Goal: Task Accomplishment & Management: Complete application form

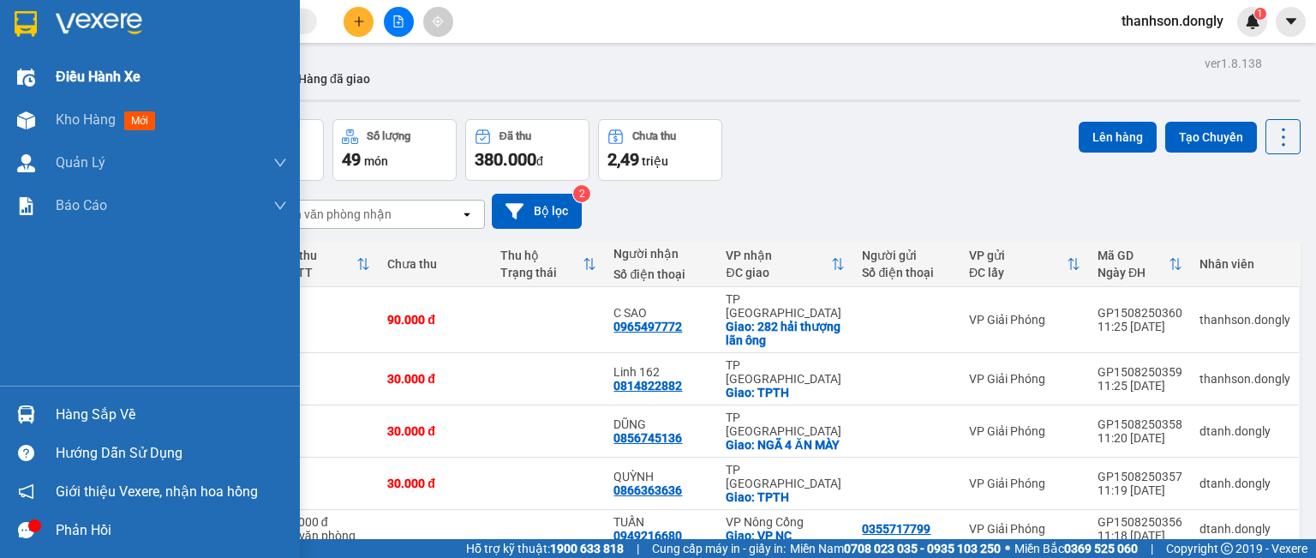
click at [60, 77] on span "Điều hành xe" at bounding box center [98, 76] width 85 height 21
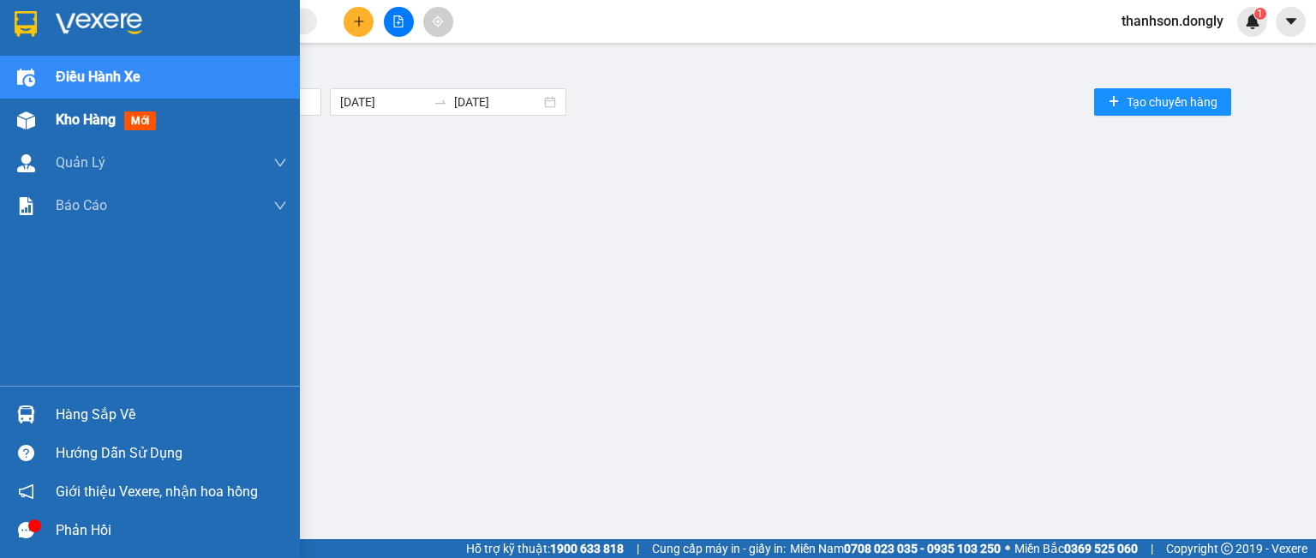
click at [66, 118] on span "Kho hàng" at bounding box center [86, 119] width 60 height 16
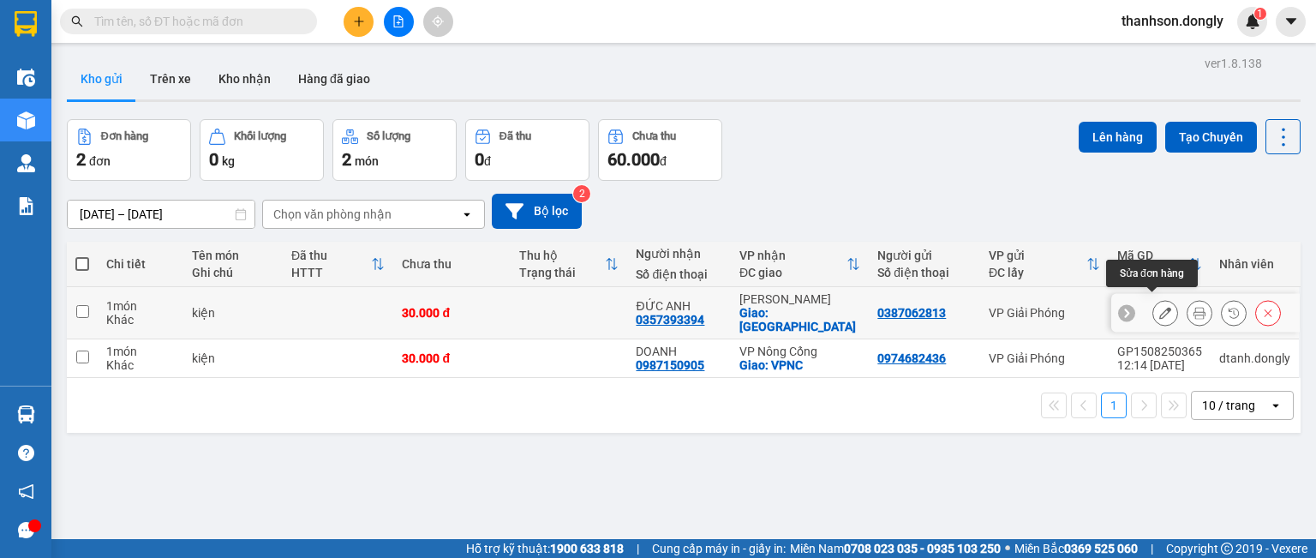
click at [1154, 314] on button at bounding box center [1166, 313] width 24 height 30
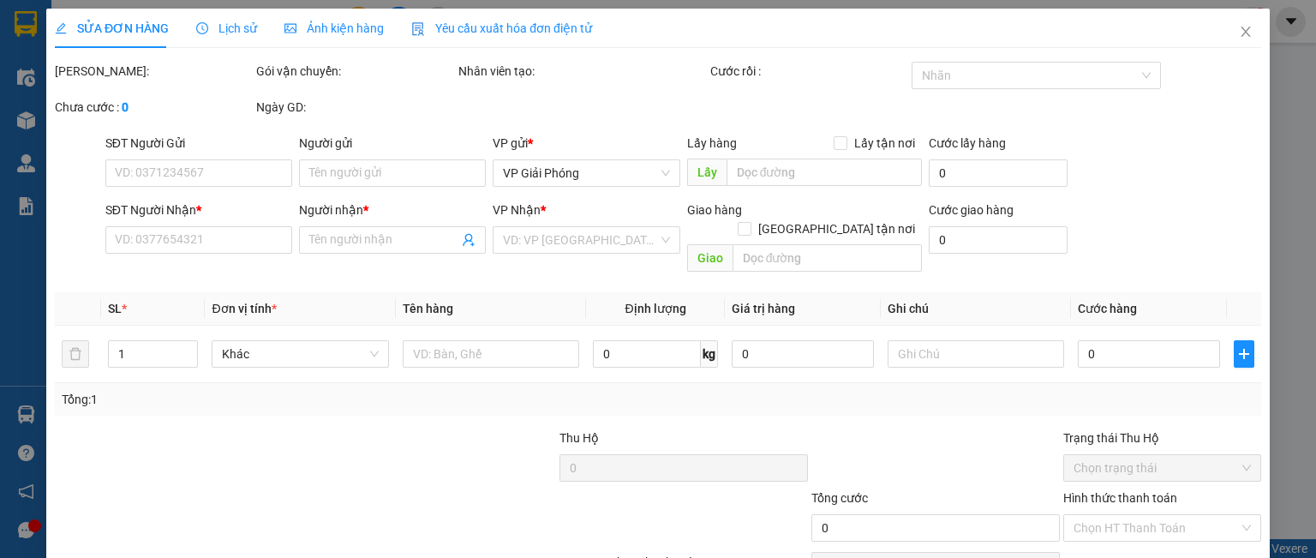
type input "0387062813"
type input "0357393394"
type input "ĐỨC ANH"
checkbox input "true"
type input "trường sơn"
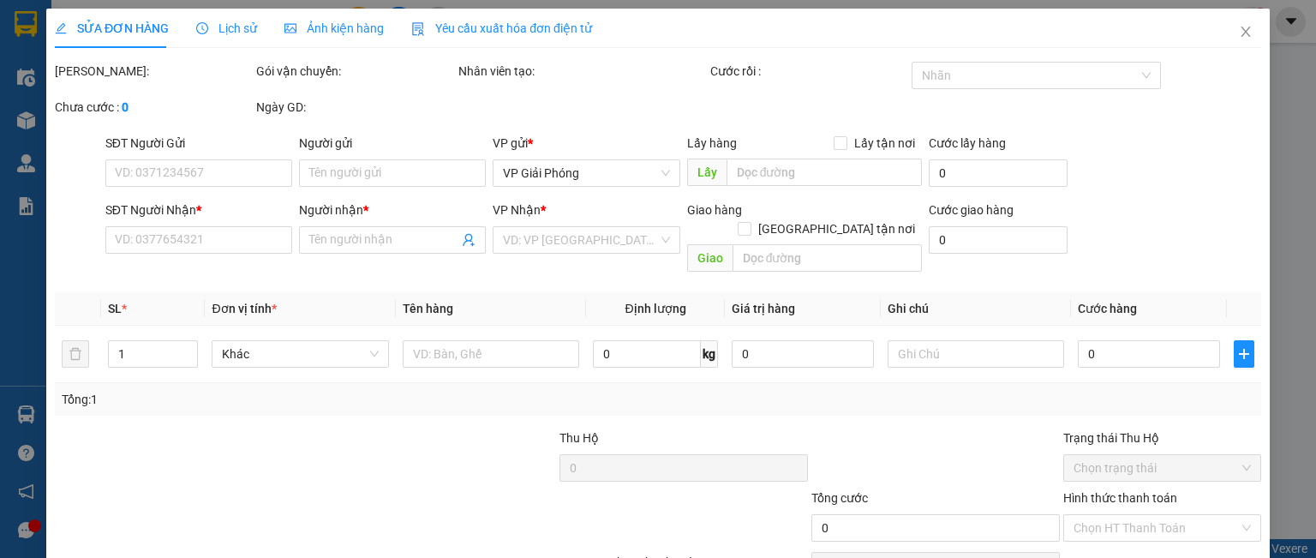
type input "30.000"
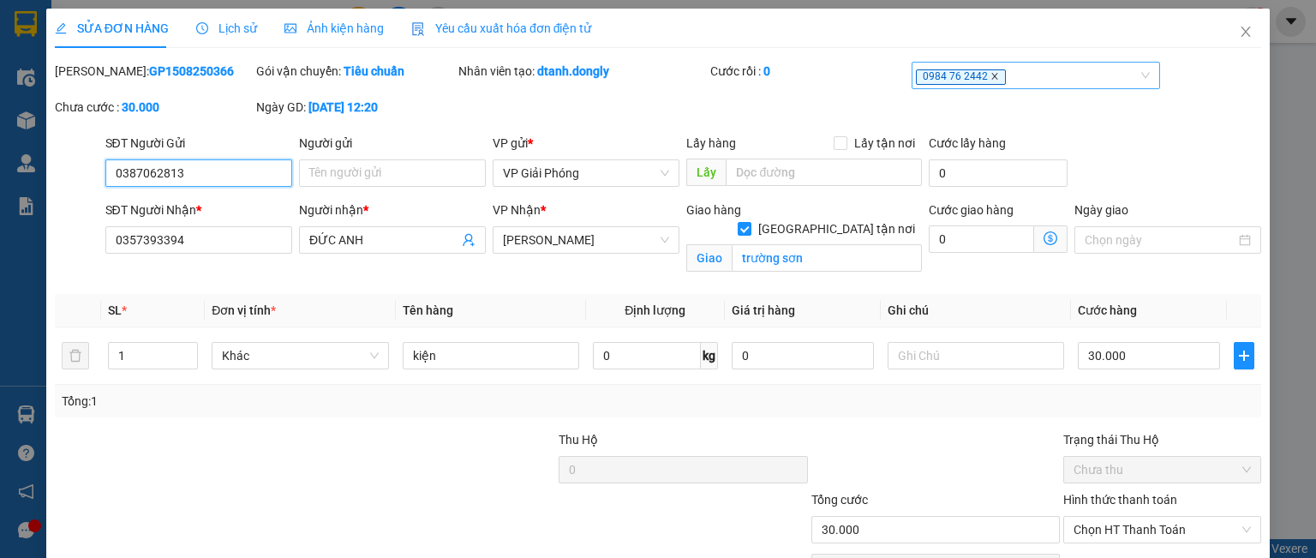
click at [991, 75] on icon "close" at bounding box center [995, 76] width 9 height 9
click at [922, 70] on div at bounding box center [1027, 75] width 223 height 21
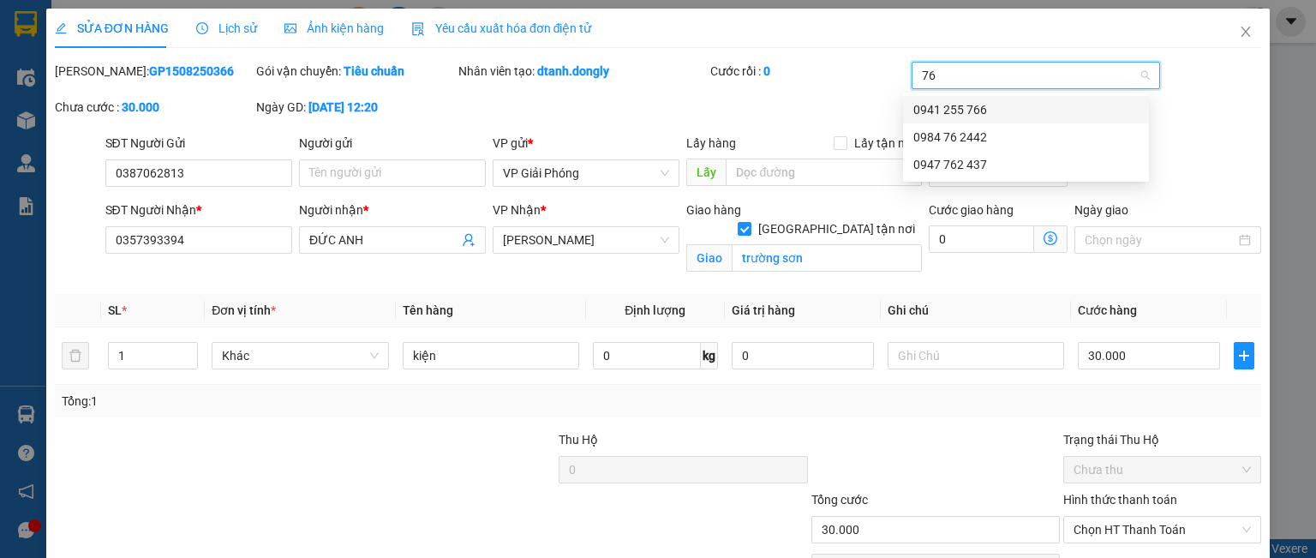
type input "766"
click at [989, 111] on div "0941 255 766" at bounding box center [1026, 109] width 225 height 19
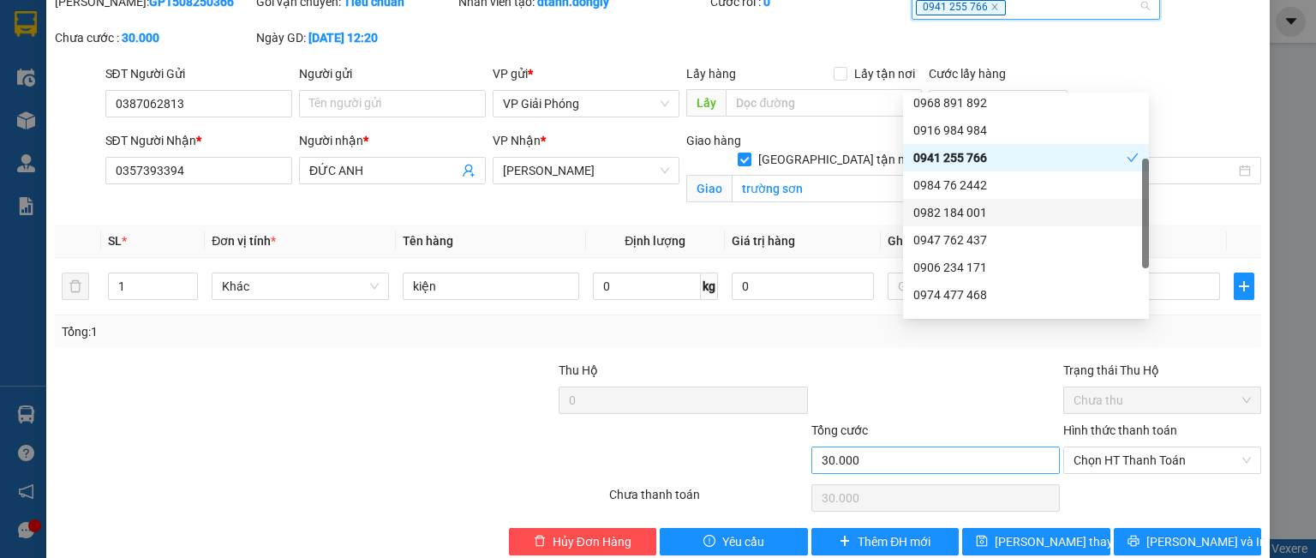
scroll to position [99, 0]
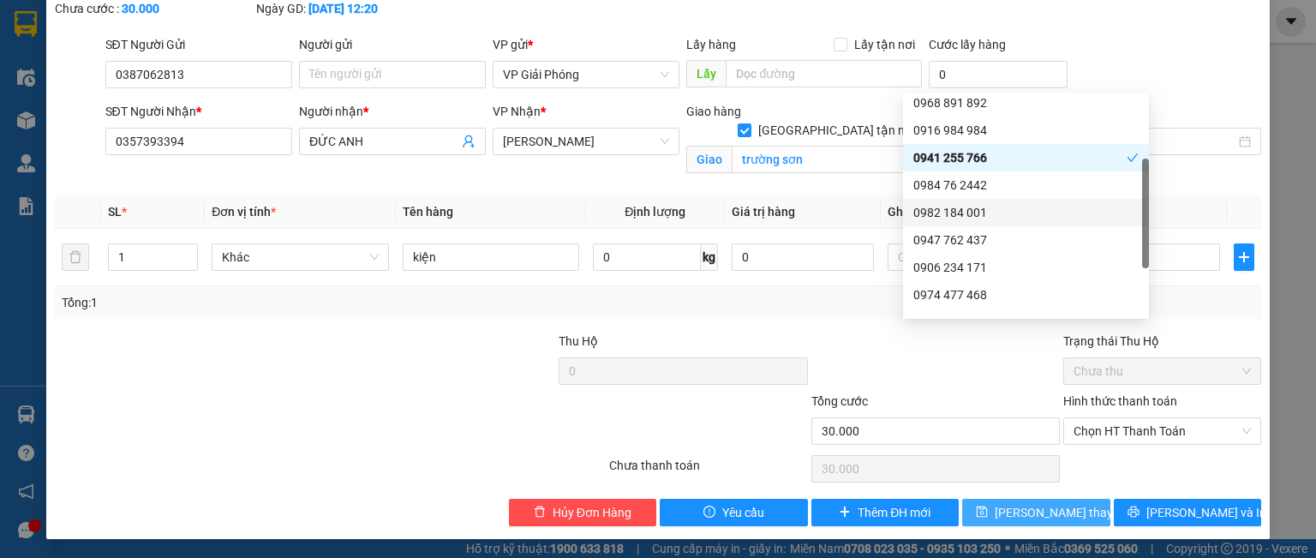
click at [1028, 513] on span "[PERSON_NAME] thay đổi" at bounding box center [1063, 512] width 137 height 19
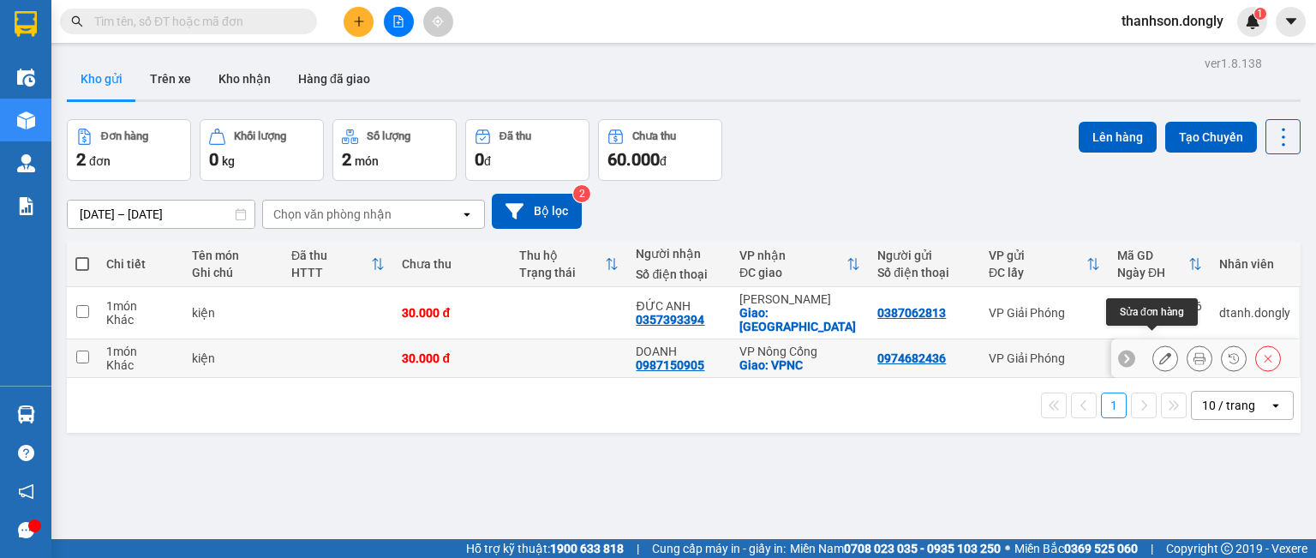
click at [1160, 352] on icon at bounding box center [1166, 358] width 12 height 12
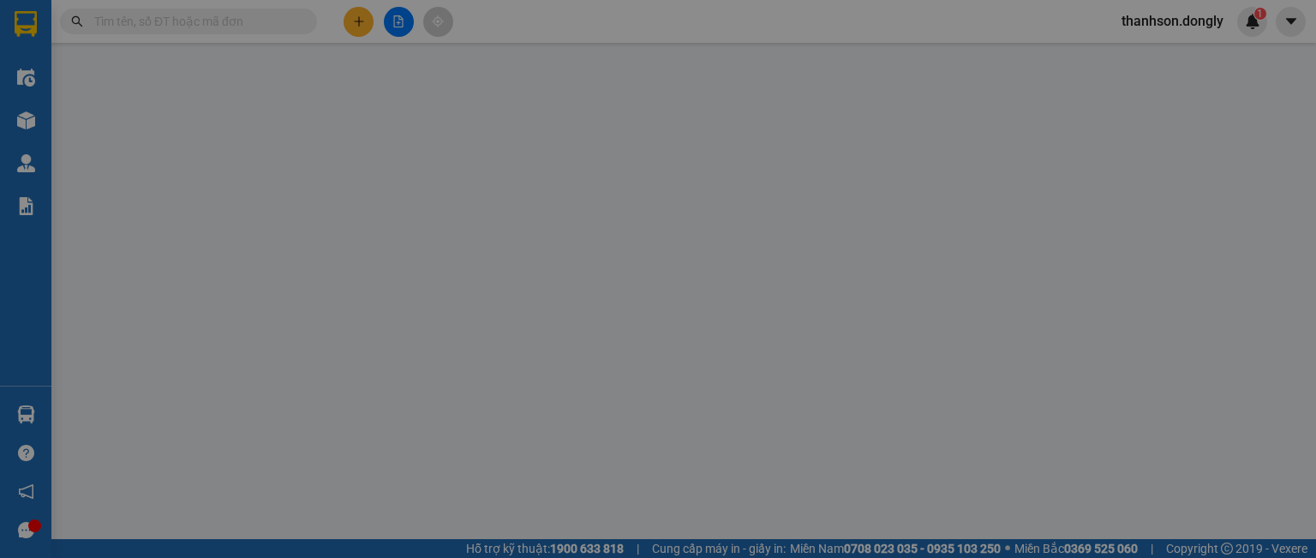
type input "0974682436"
type input "0987150905"
type input "DOANH"
checkbox input "true"
type input "VPNC"
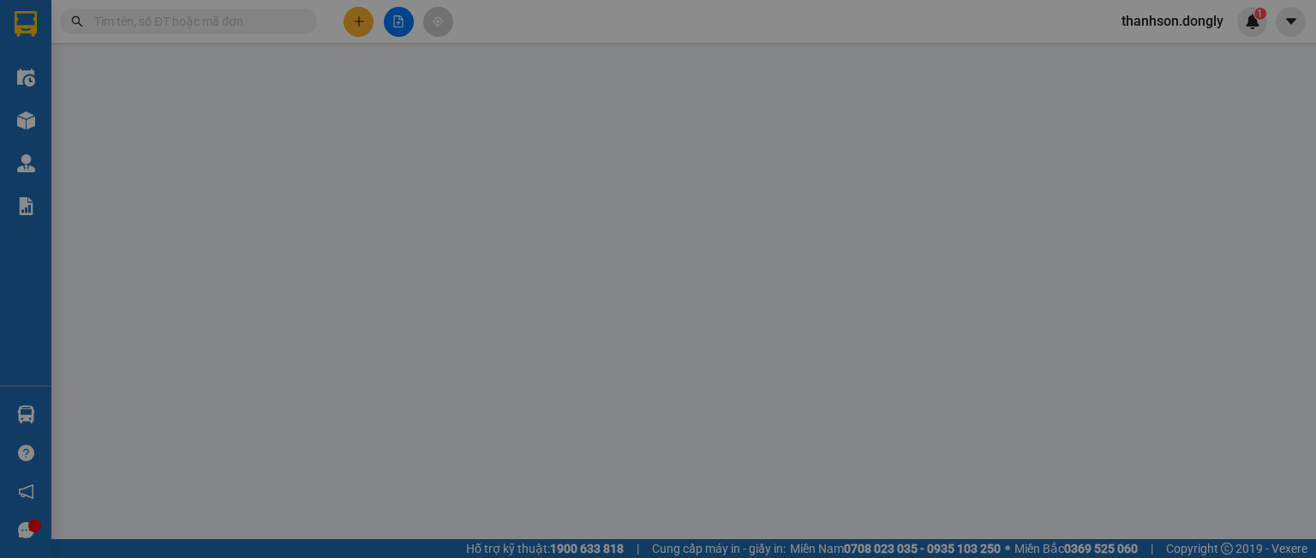
type input "30.000"
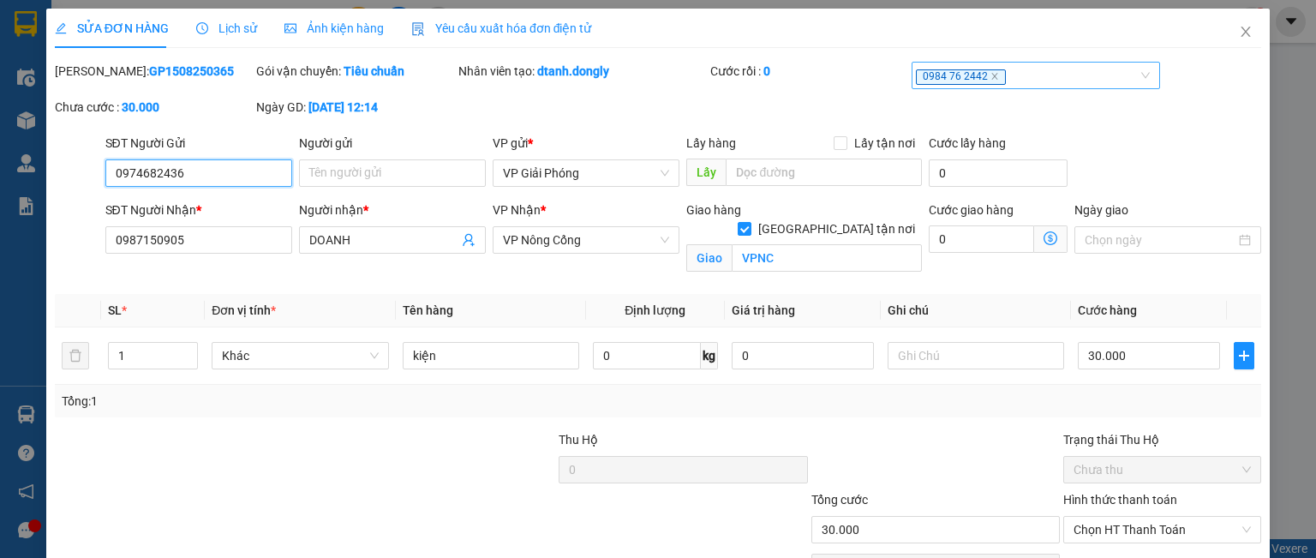
click at [986, 78] on span "0984 76 2442" at bounding box center [961, 76] width 90 height 15
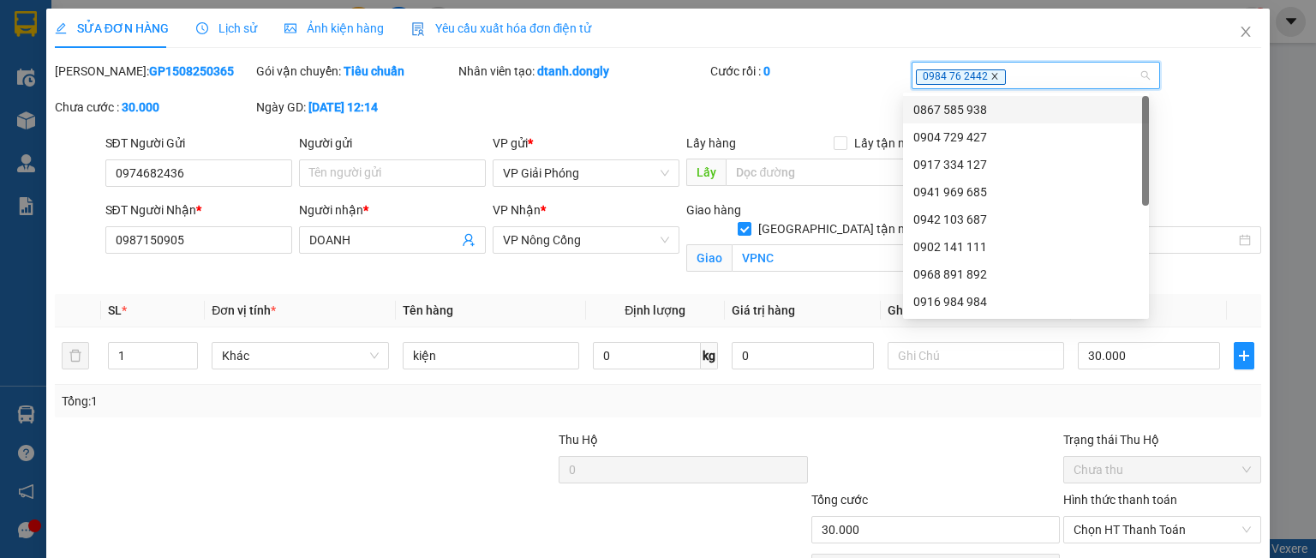
click at [992, 78] on icon "close" at bounding box center [995, 77] width 6 height 6
type input "766"
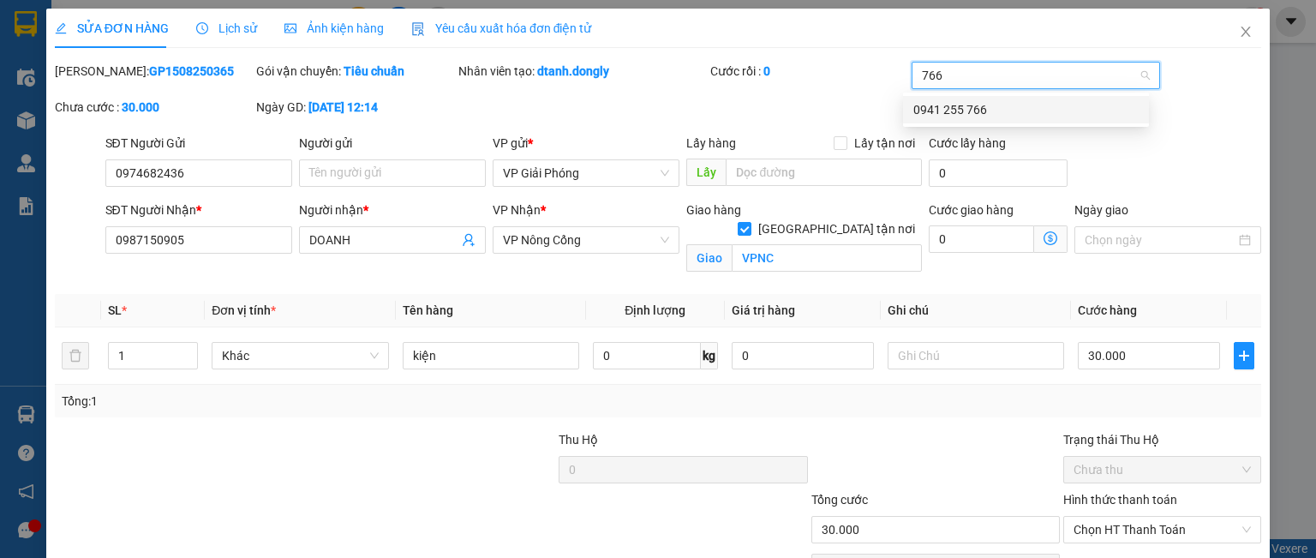
click at [955, 106] on div "0941 255 766" at bounding box center [1026, 109] width 225 height 19
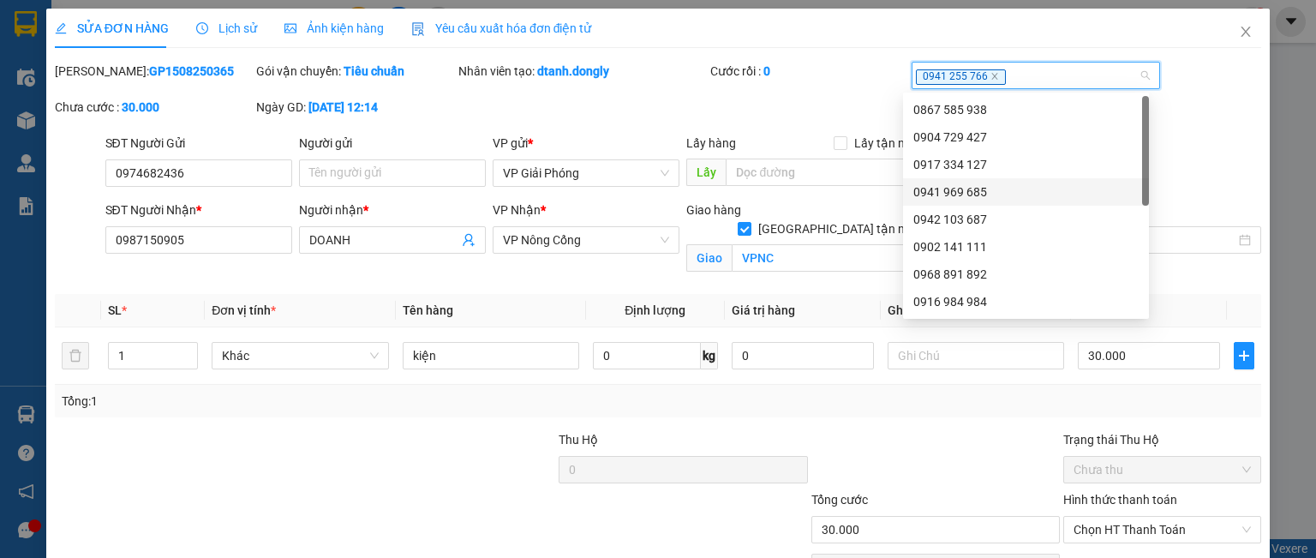
drag, startPoint x: 878, startPoint y: 86, endPoint x: 871, endPoint y: 92, distance: 9.8
click at [878, 88] on div "Cước rồi : 0" at bounding box center [809, 80] width 201 height 36
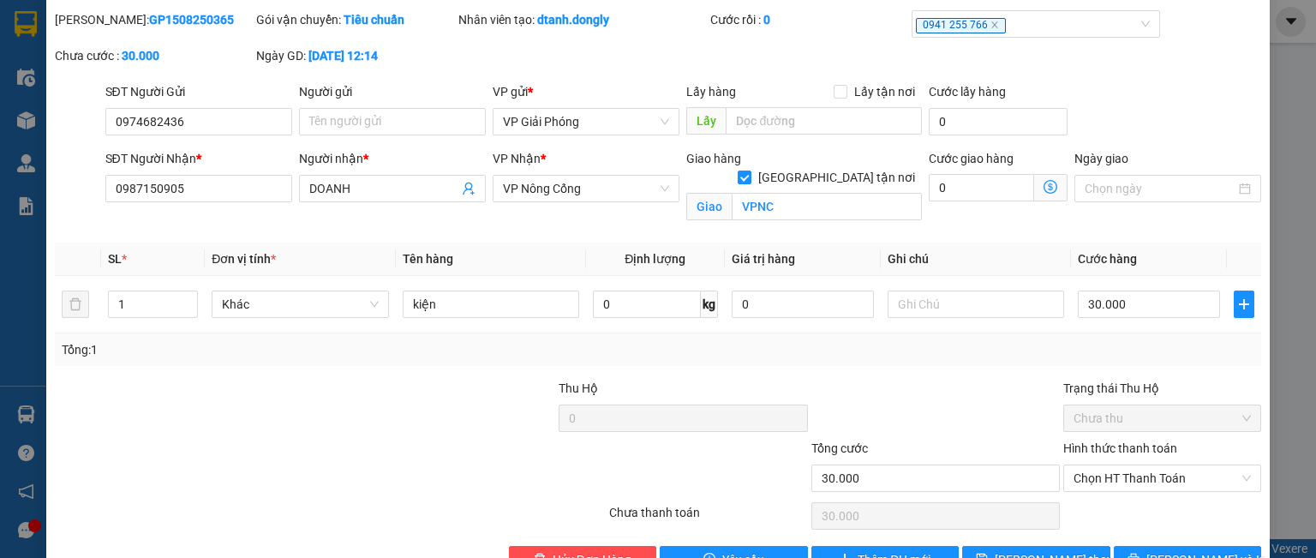
scroll to position [99, 0]
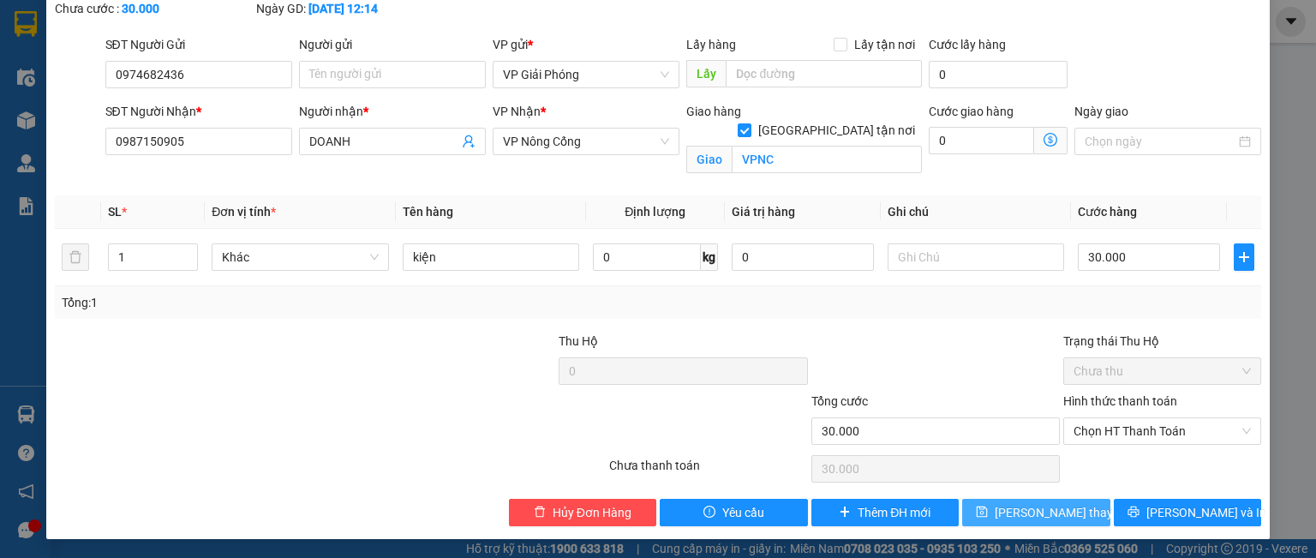
click at [1037, 512] on span "[PERSON_NAME] thay đổi" at bounding box center [1063, 512] width 137 height 19
